Goal: Information Seeking & Learning: Learn about a topic

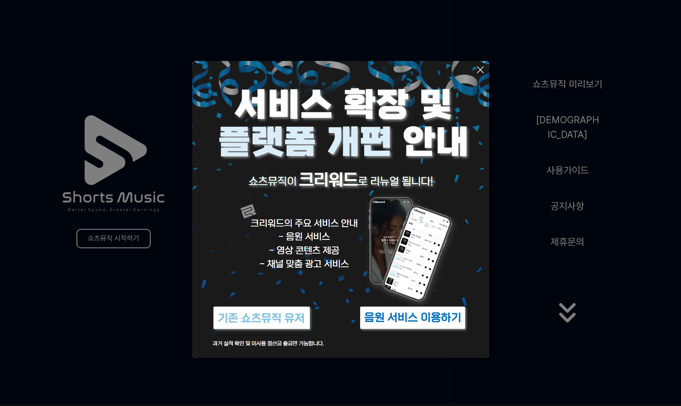
click at [570, 89] on button at bounding box center [340, 203] width 681 height 406
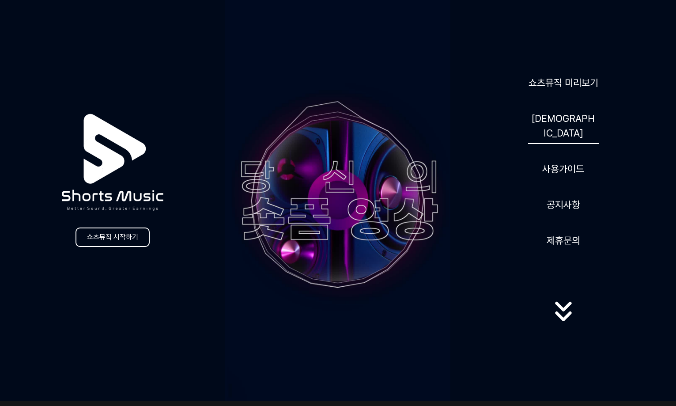
click at [566, 126] on link "[DEMOGRAPHIC_DATA]" at bounding box center [563, 126] width 71 height 36
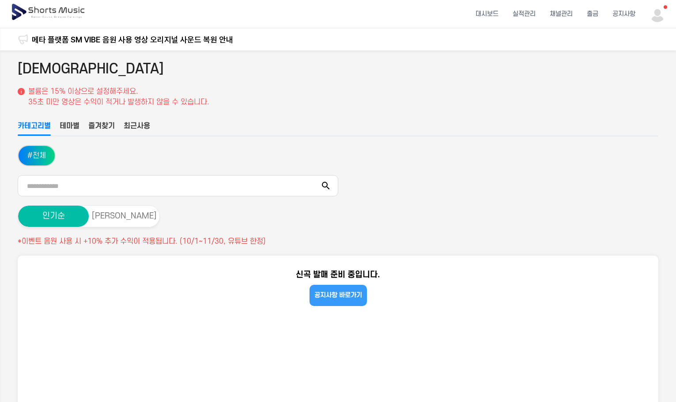
click at [337, 295] on link "공지사항 바로가기" at bounding box center [338, 295] width 57 height 21
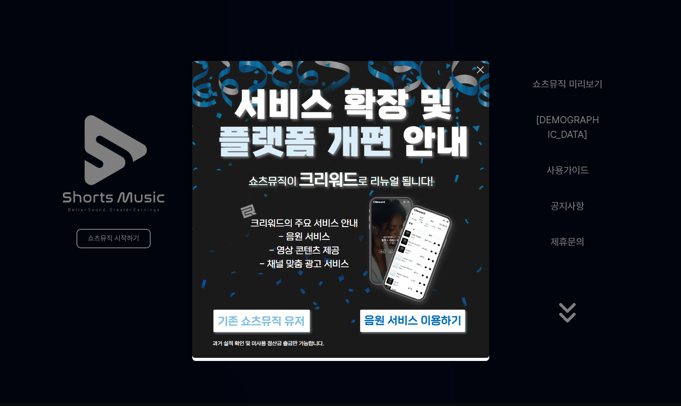
click at [562, 197] on button at bounding box center [340, 203] width 681 height 406
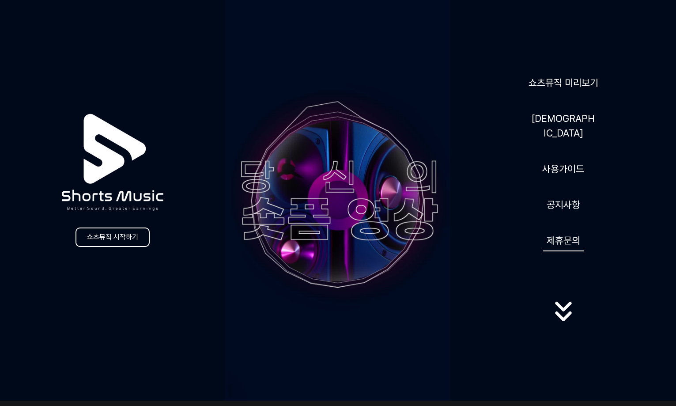
click at [568, 232] on button "제휴문의" at bounding box center [563, 241] width 41 height 22
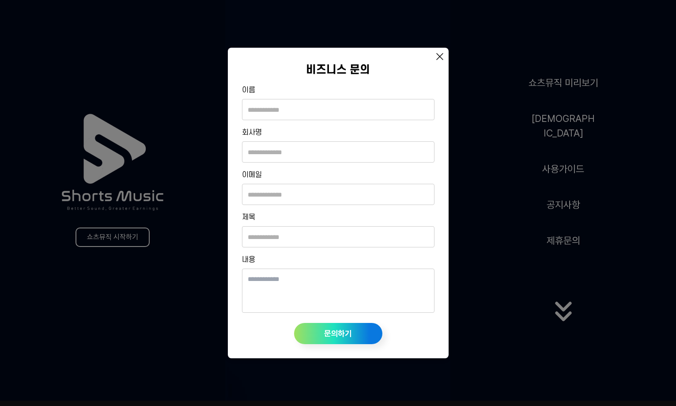
click at [437, 56] on icon at bounding box center [440, 56] width 11 height 11
